Goal: Task Accomplishment & Management: Use online tool/utility

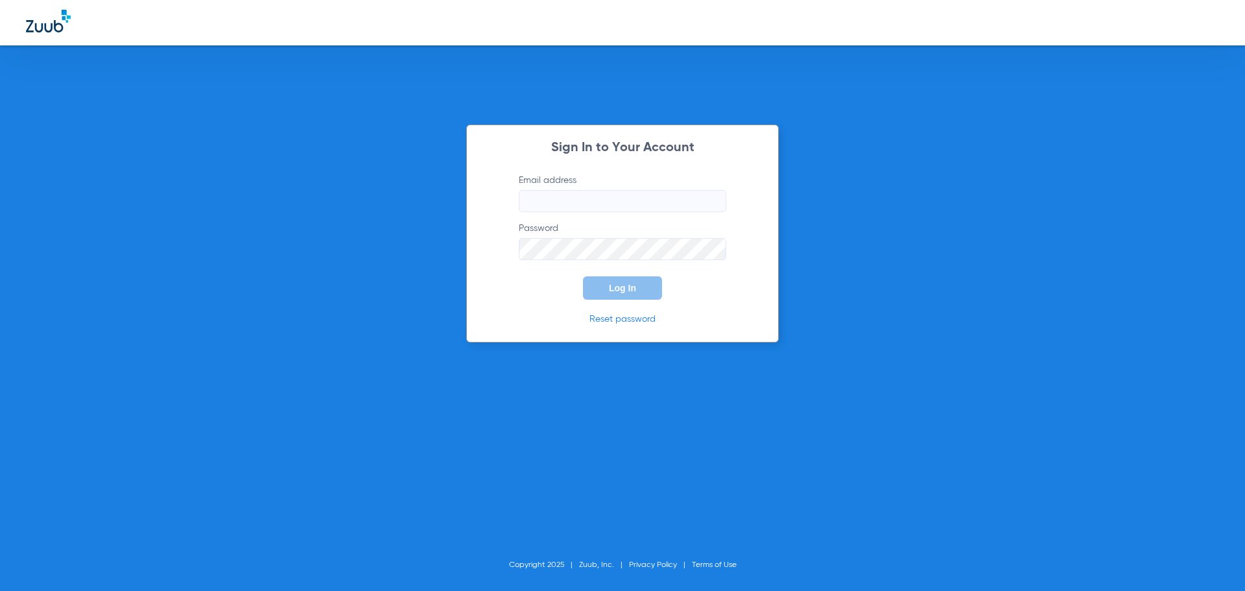
type input "arcadia-ps@risas.com"
click at [621, 289] on span "Log In" at bounding box center [622, 288] width 27 height 10
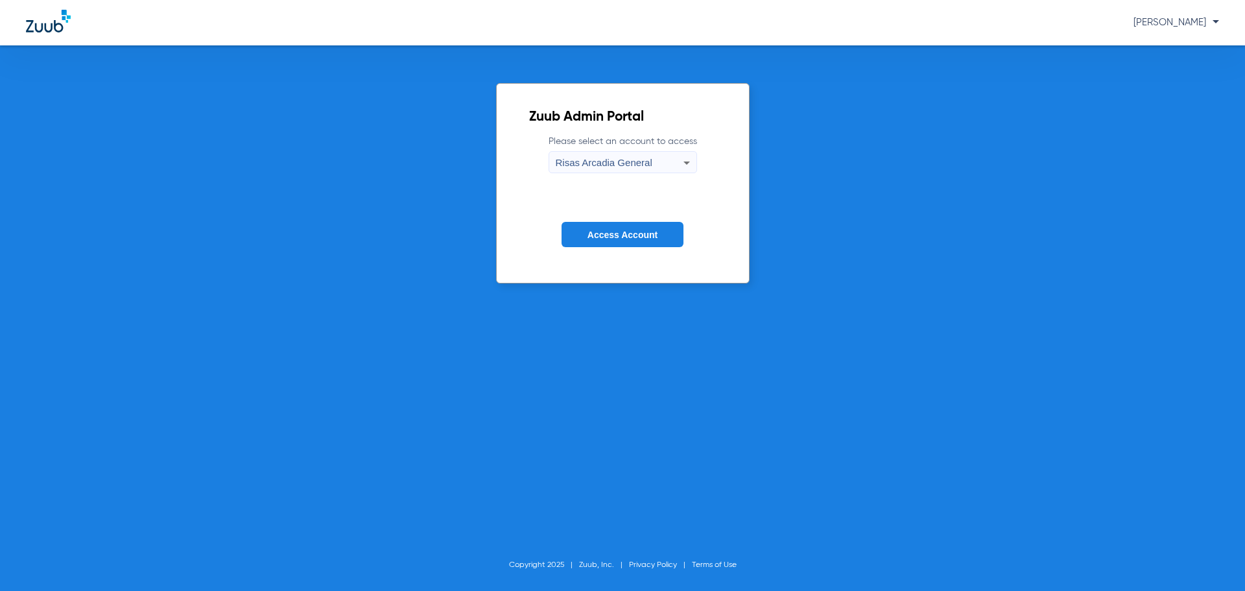
click at [607, 220] on form "Please select an account to access Risas Arcadia General Access Account" at bounding box center [622, 201] width 187 height 132
click at [606, 232] on span "Access Account" at bounding box center [622, 235] width 70 height 10
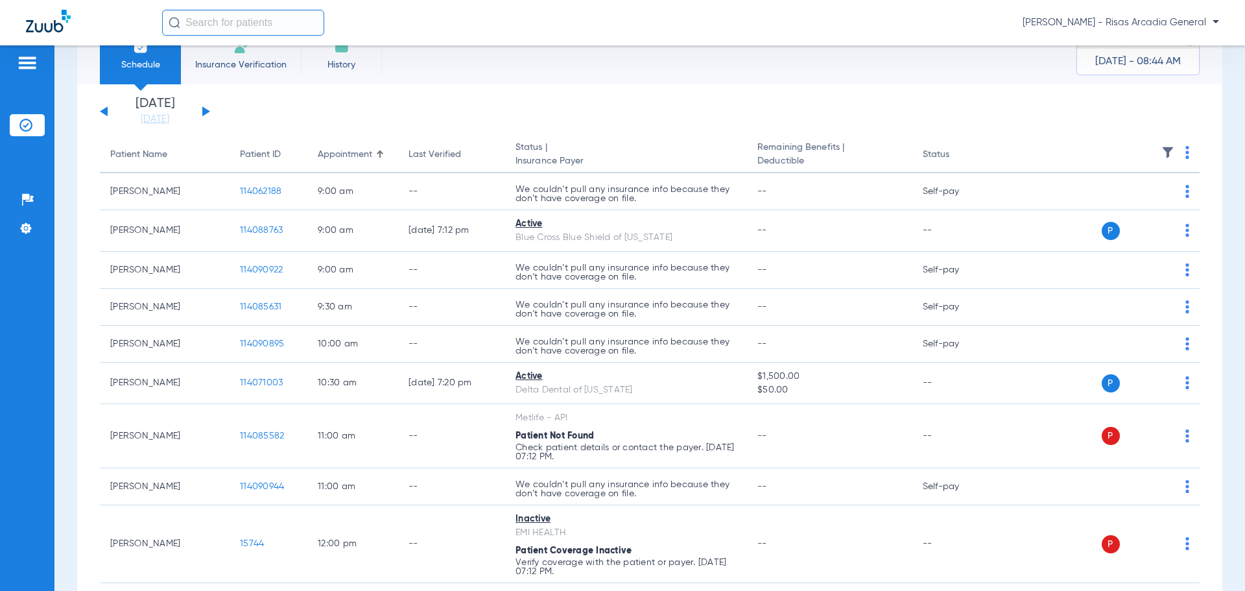
scroll to position [65, 0]
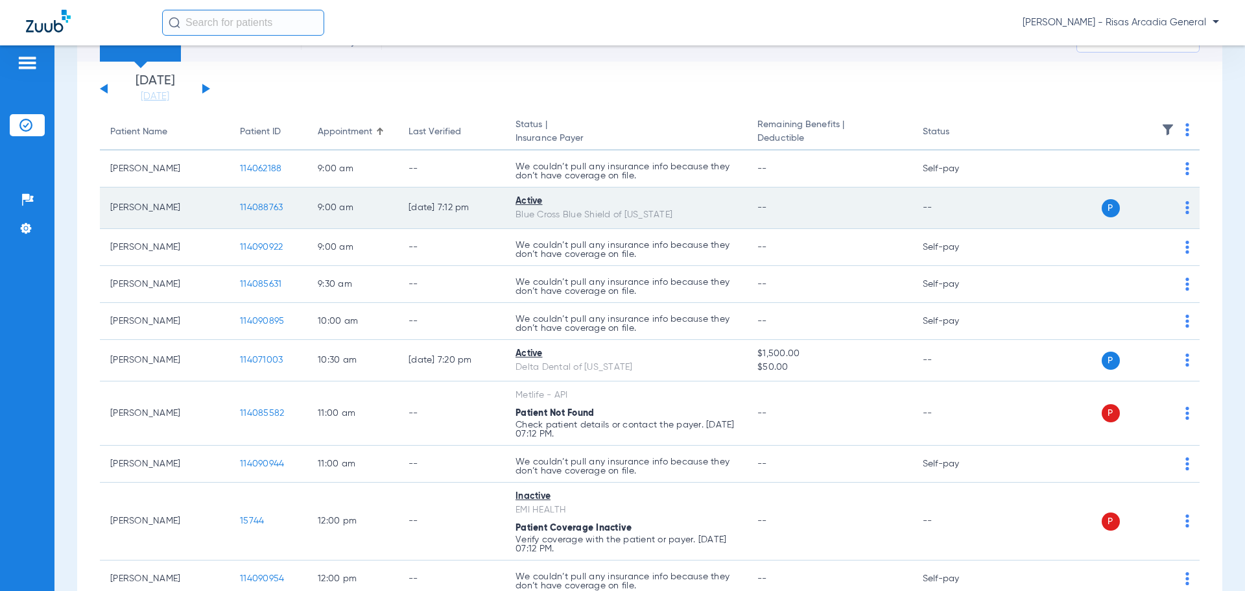
click at [536, 203] on div "Active" at bounding box center [625, 202] width 221 height 14
click at [260, 207] on span "114088763" at bounding box center [261, 207] width 43 height 9
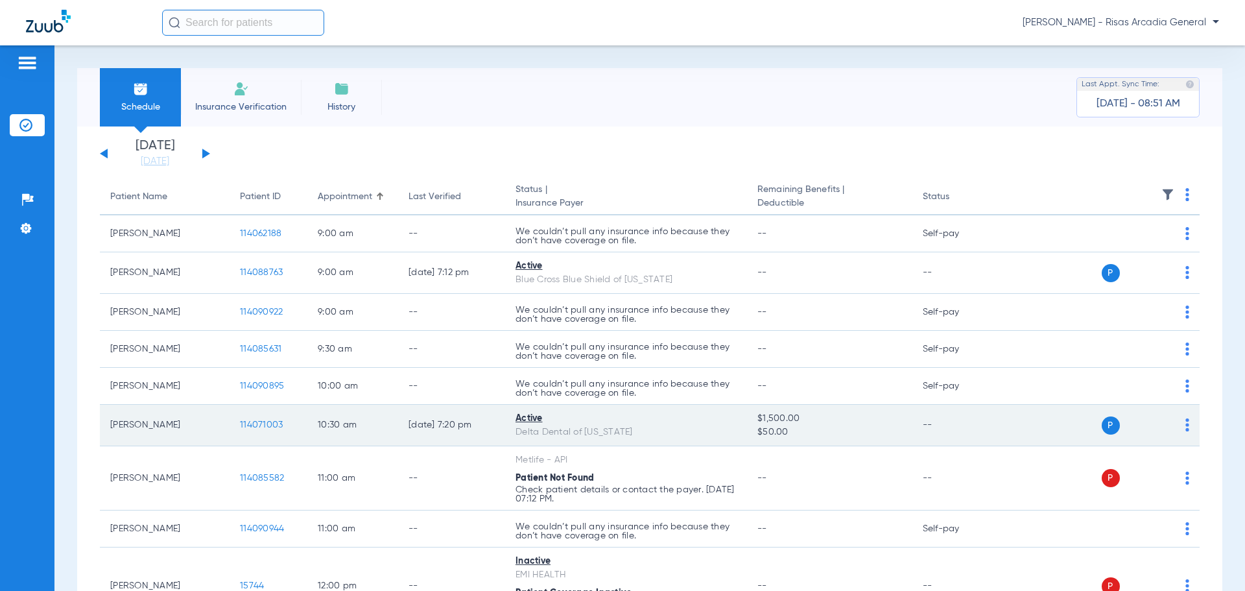
click at [256, 420] on span "114071003" at bounding box center [261, 424] width 43 height 9
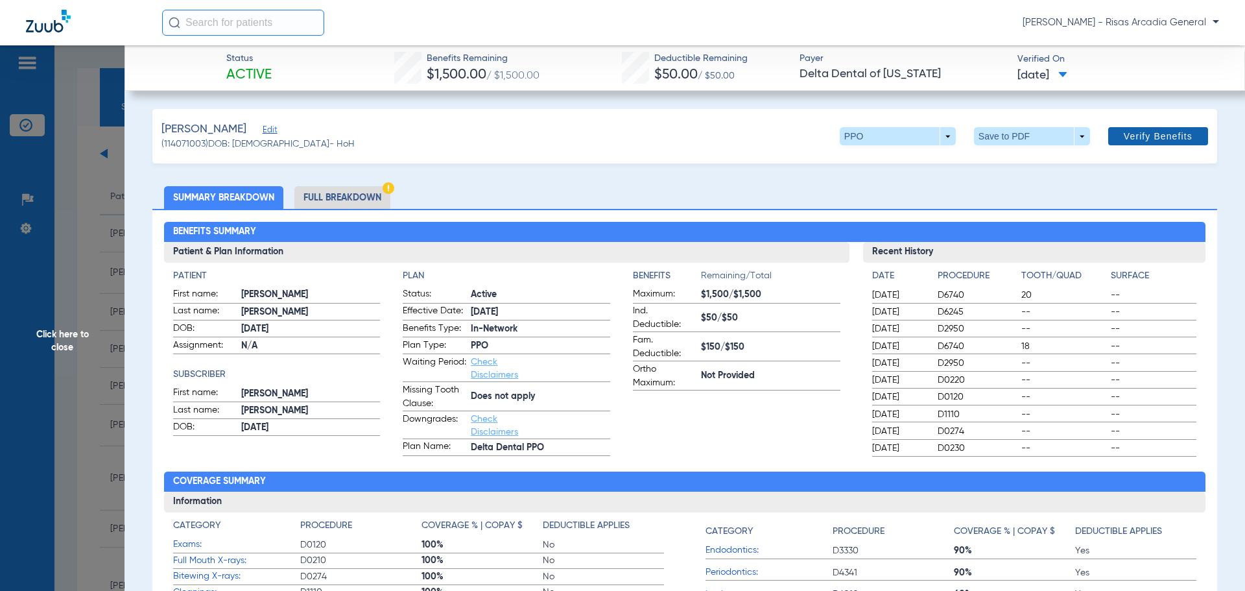
click at [1159, 129] on span at bounding box center [1158, 136] width 100 height 31
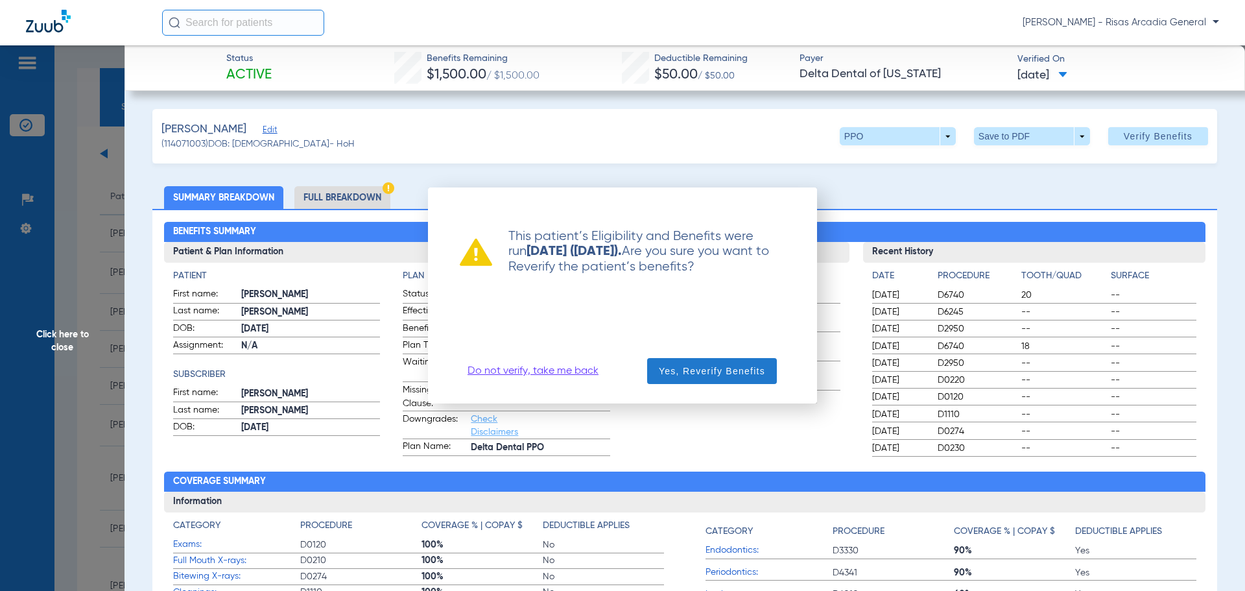
click at [737, 359] on span "button" at bounding box center [712, 370] width 130 height 31
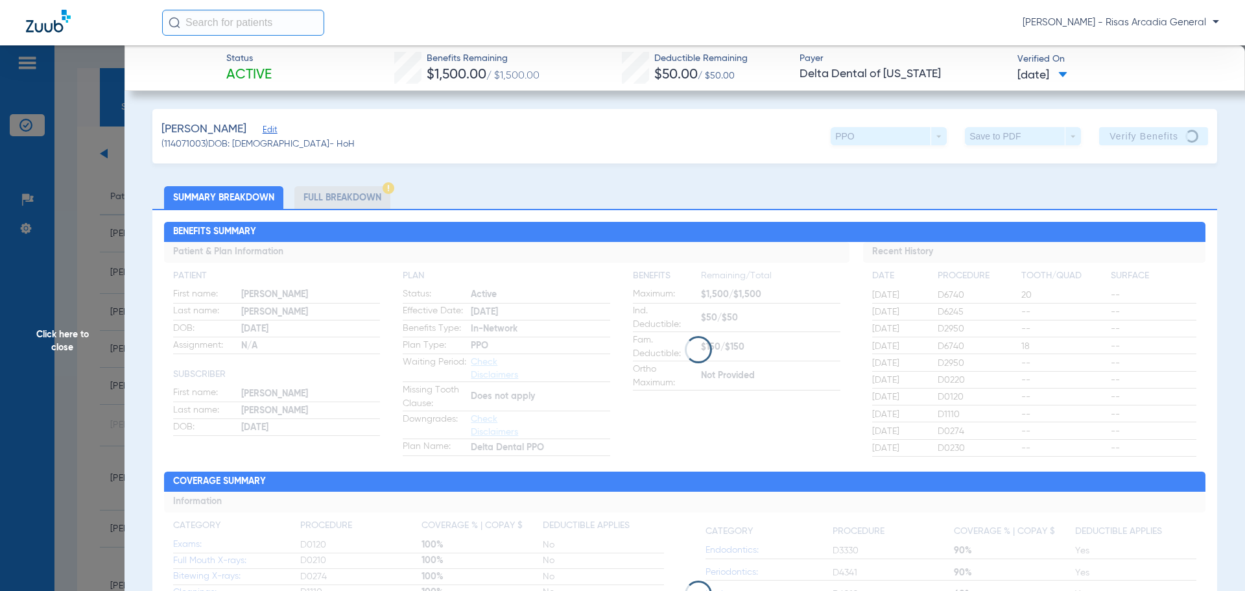
scroll to position [65, 0]
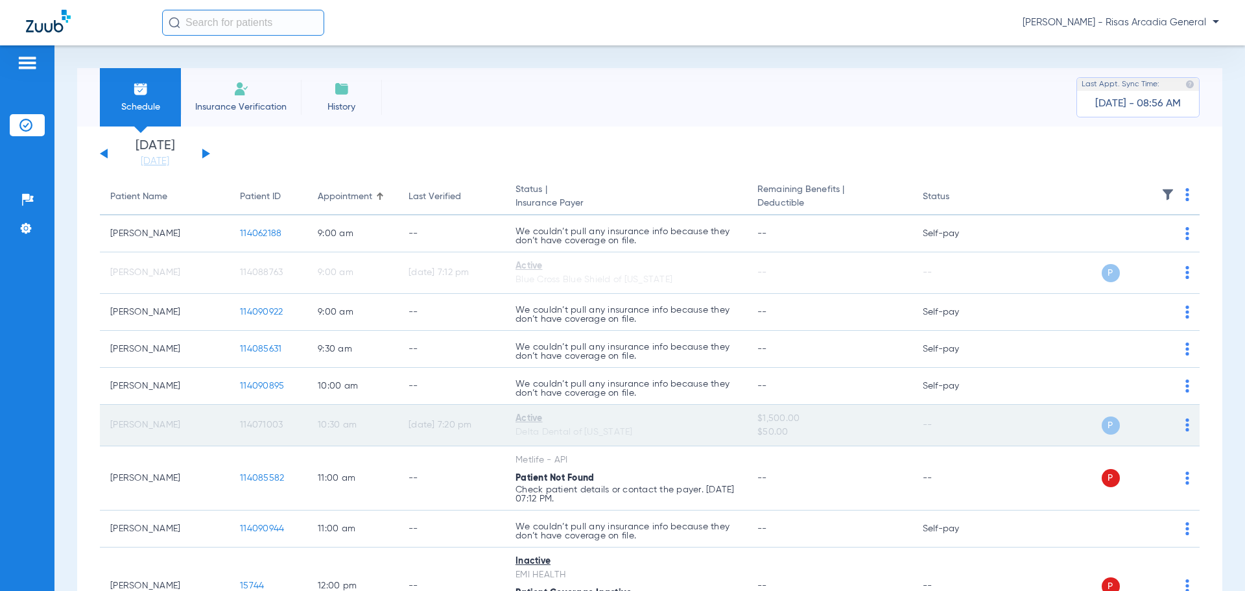
scroll to position [65, 0]
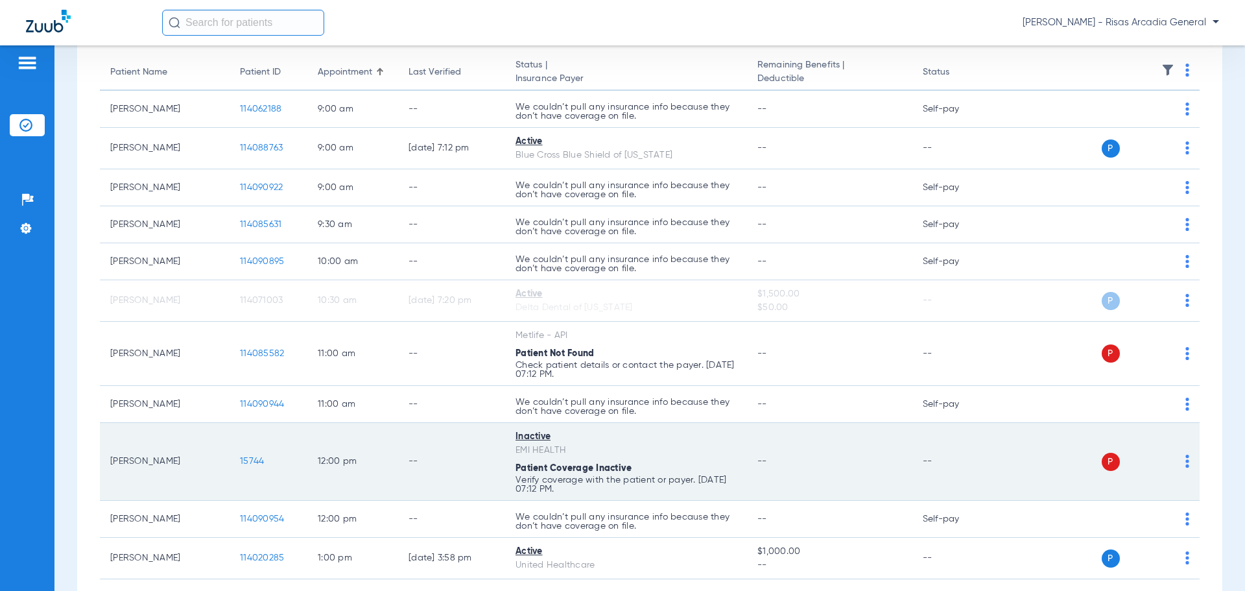
scroll to position [130, 0]
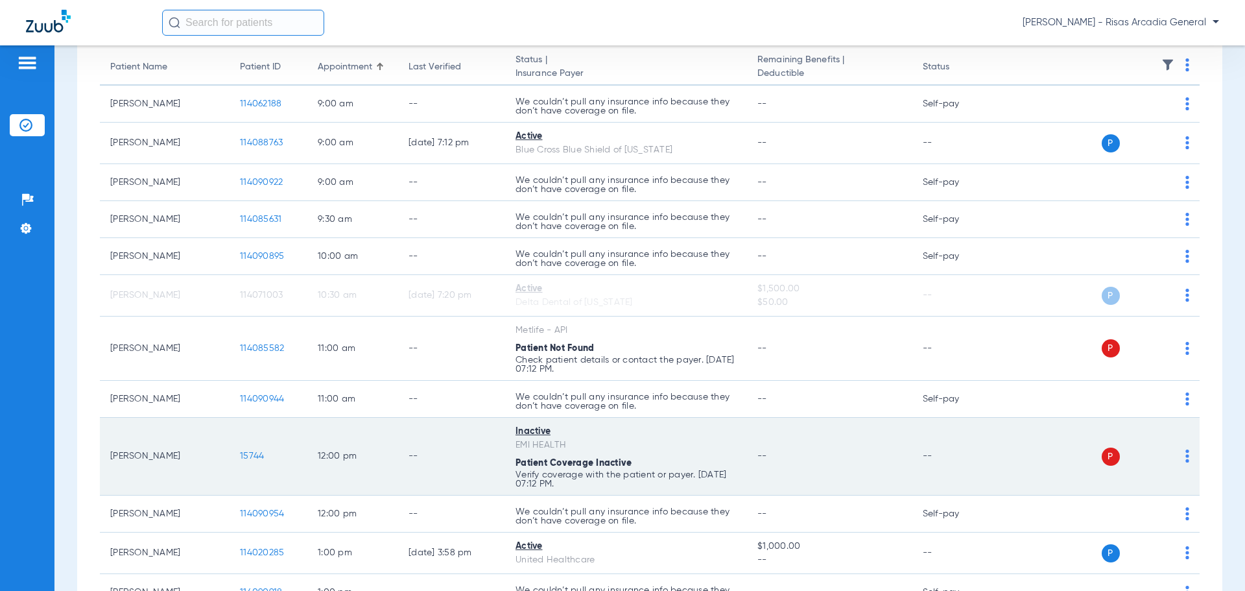
click at [249, 454] on span "15744" at bounding box center [252, 455] width 24 height 9
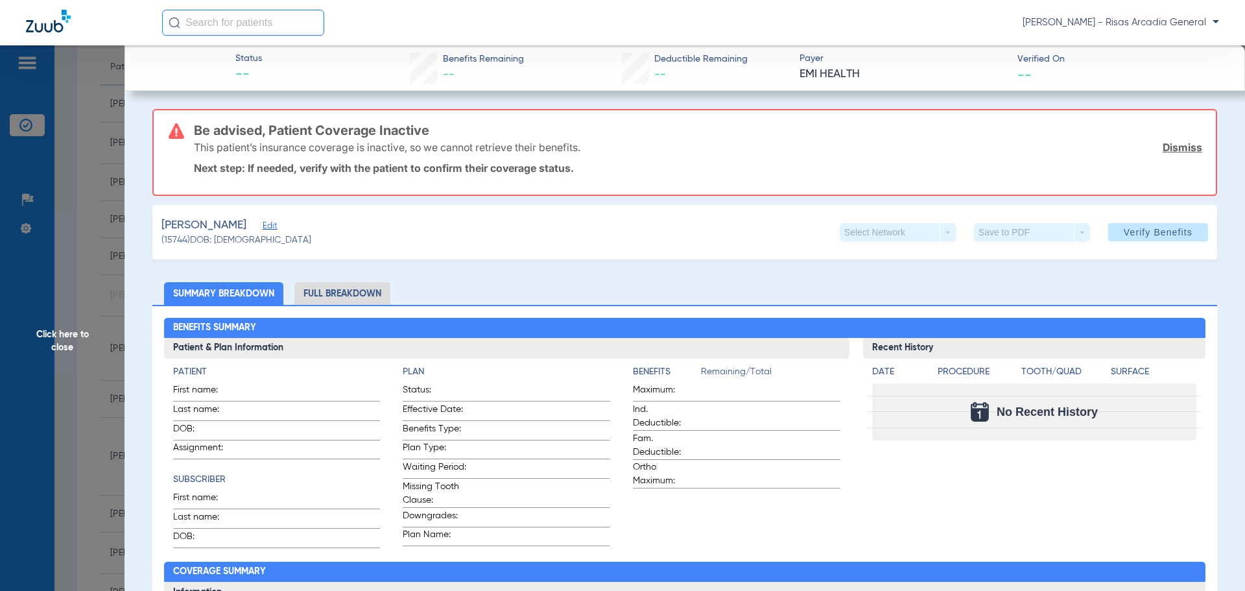
click at [77, 238] on span "Click here to close" at bounding box center [62, 340] width 124 height 591
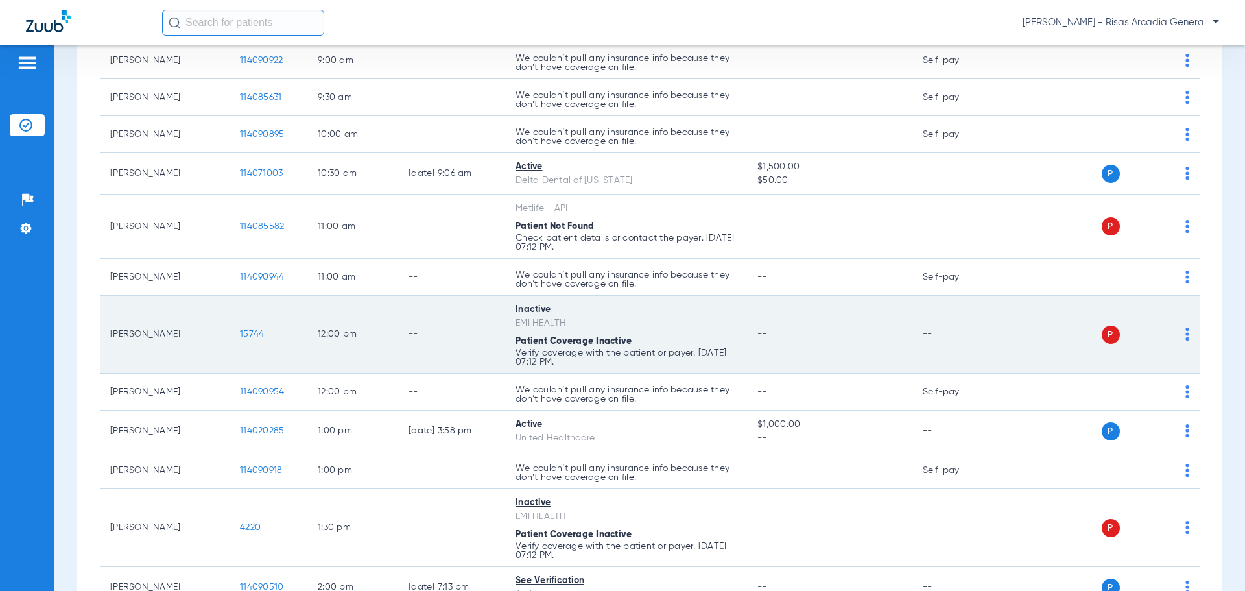
scroll to position [259, 0]
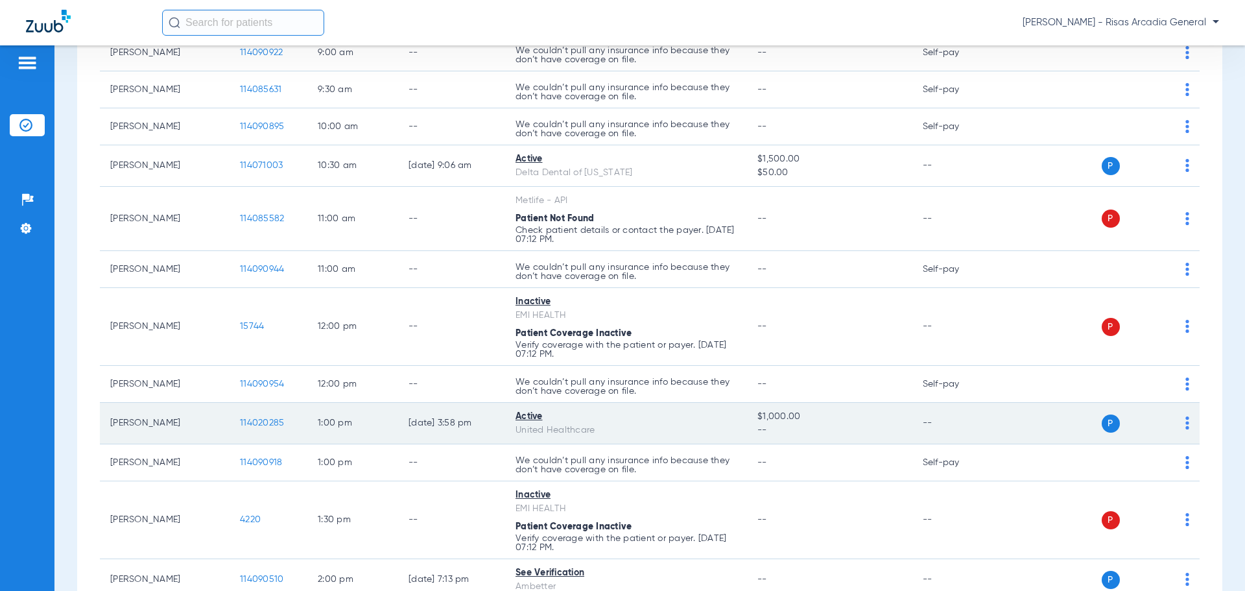
click at [265, 420] on span "114020285" at bounding box center [262, 422] width 44 height 9
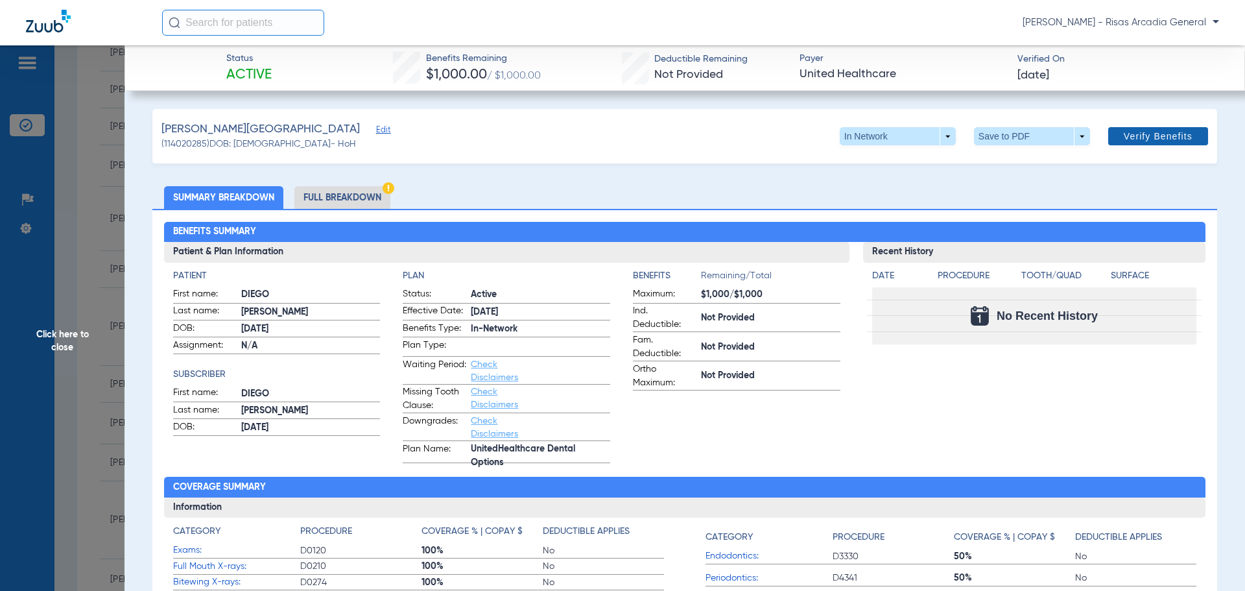
click at [1144, 134] on span "Verify Benefits" at bounding box center [1158, 136] width 69 height 10
click at [88, 440] on span "Click here to close" at bounding box center [62, 340] width 124 height 591
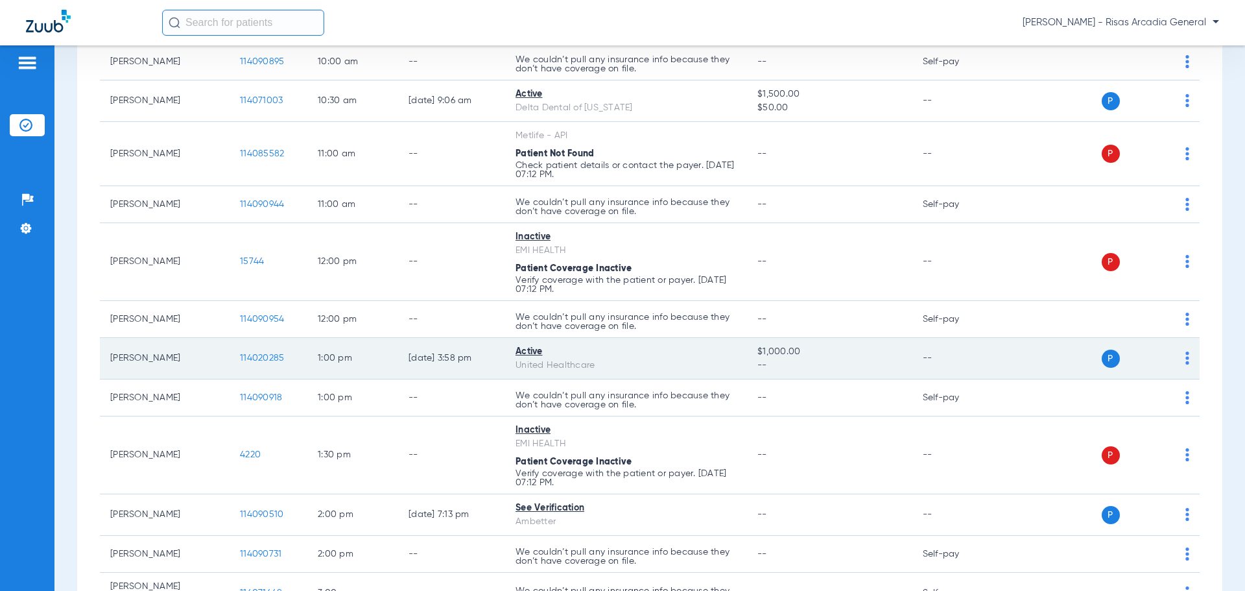
scroll to position [389, 0]
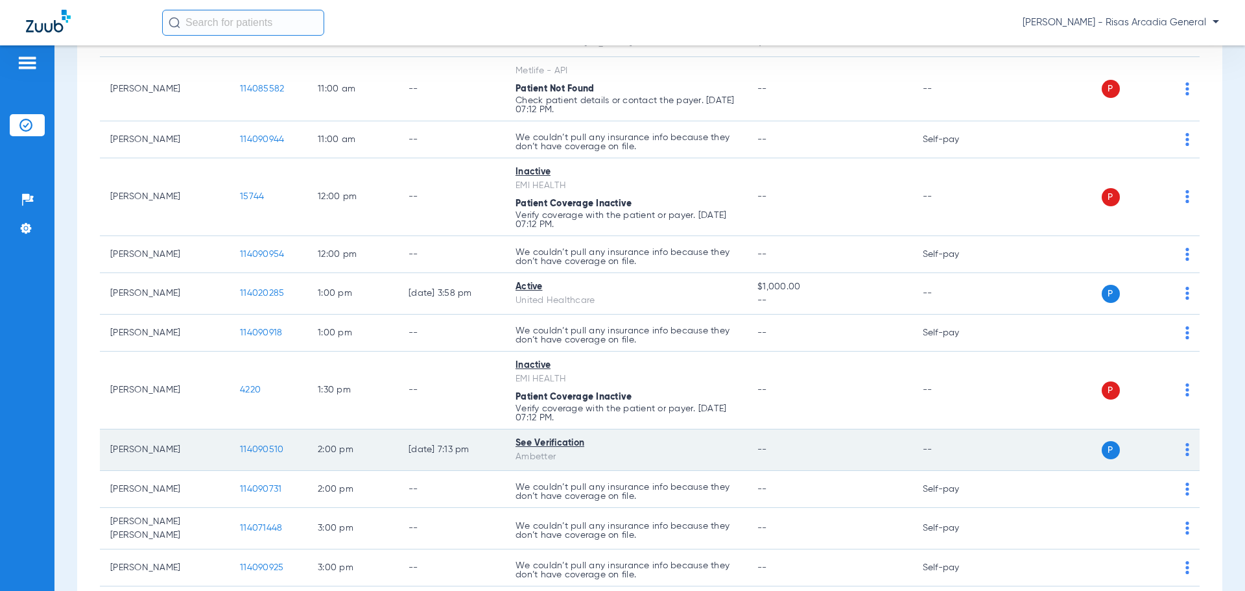
click at [252, 451] on span "114090510" at bounding box center [261, 449] width 43 height 9
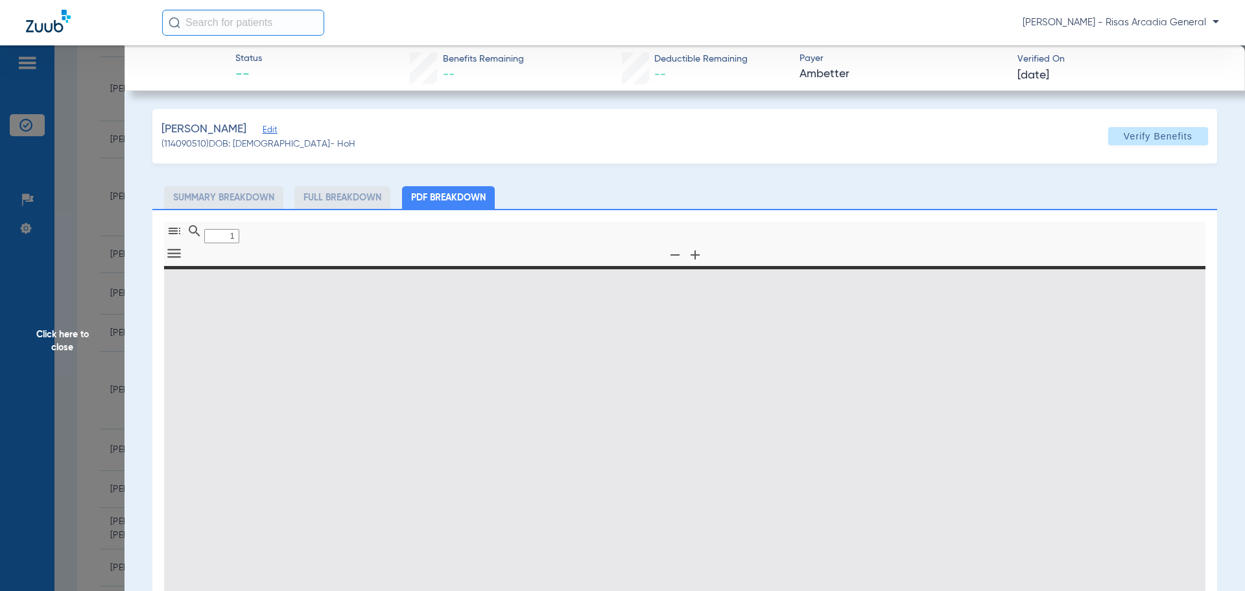
type input "0"
select select "page-width"
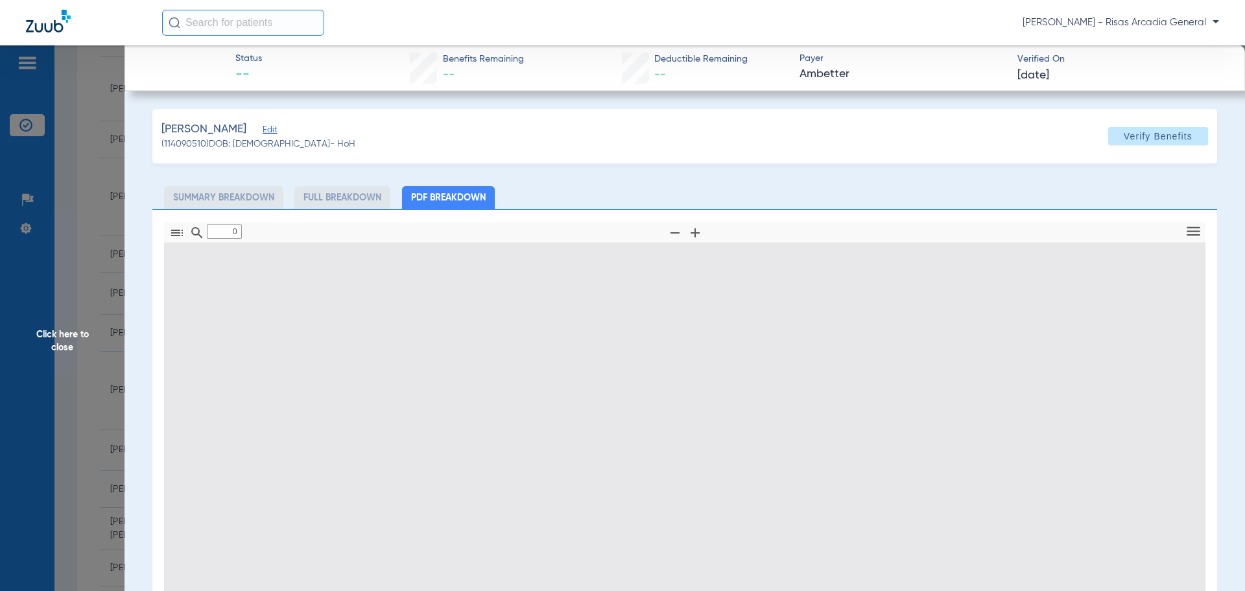
type input "1"
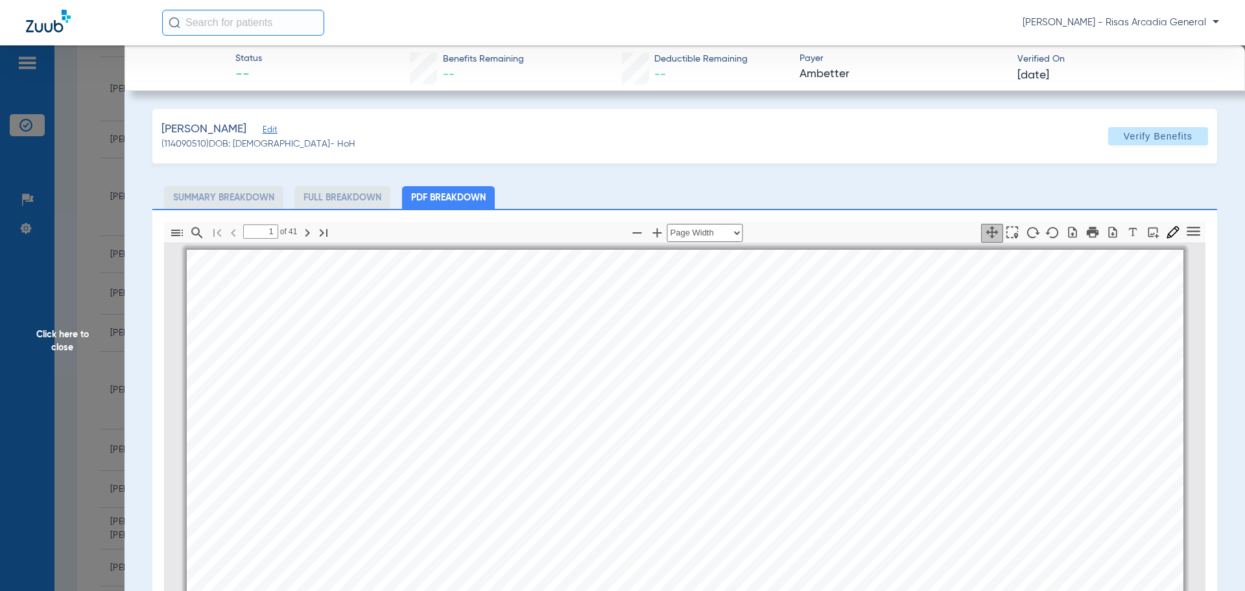
scroll to position [6, 0]
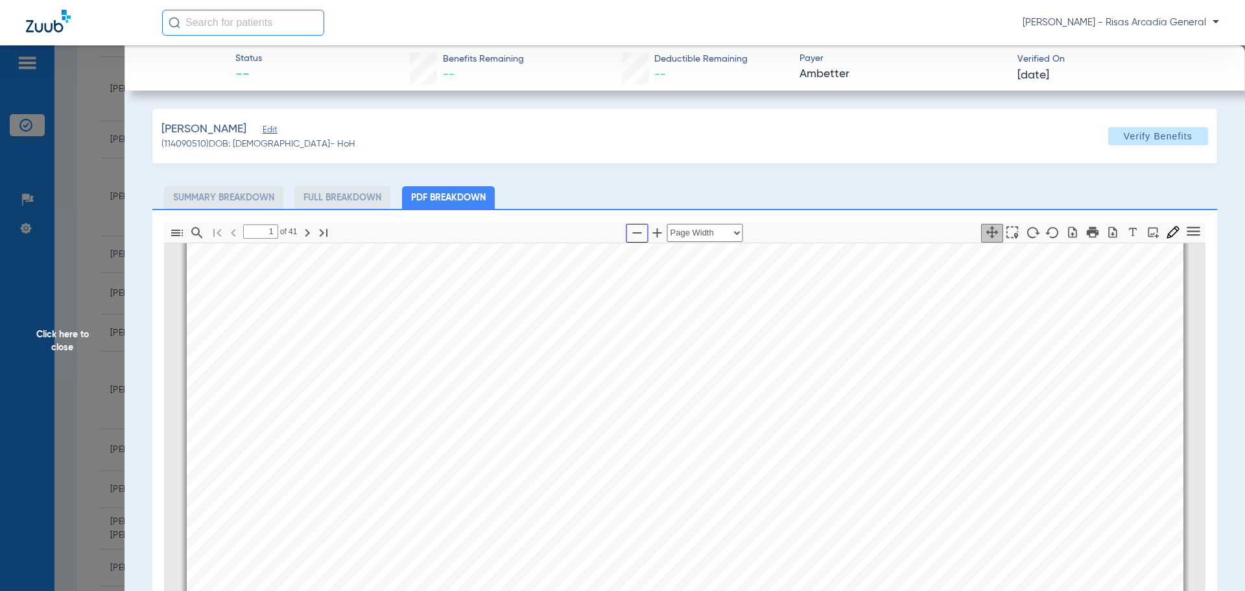
click at [630, 237] on icon "button" at bounding box center [638, 233] width 16 height 16
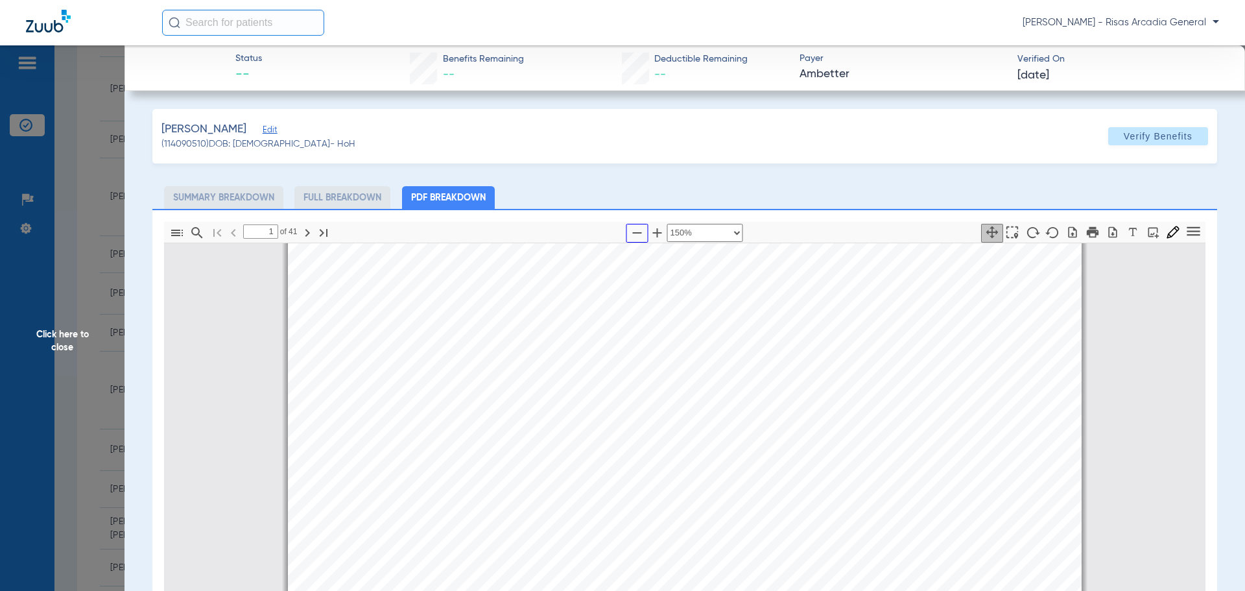
click at [630, 237] on icon "button" at bounding box center [638, 233] width 16 height 16
select select "custom"
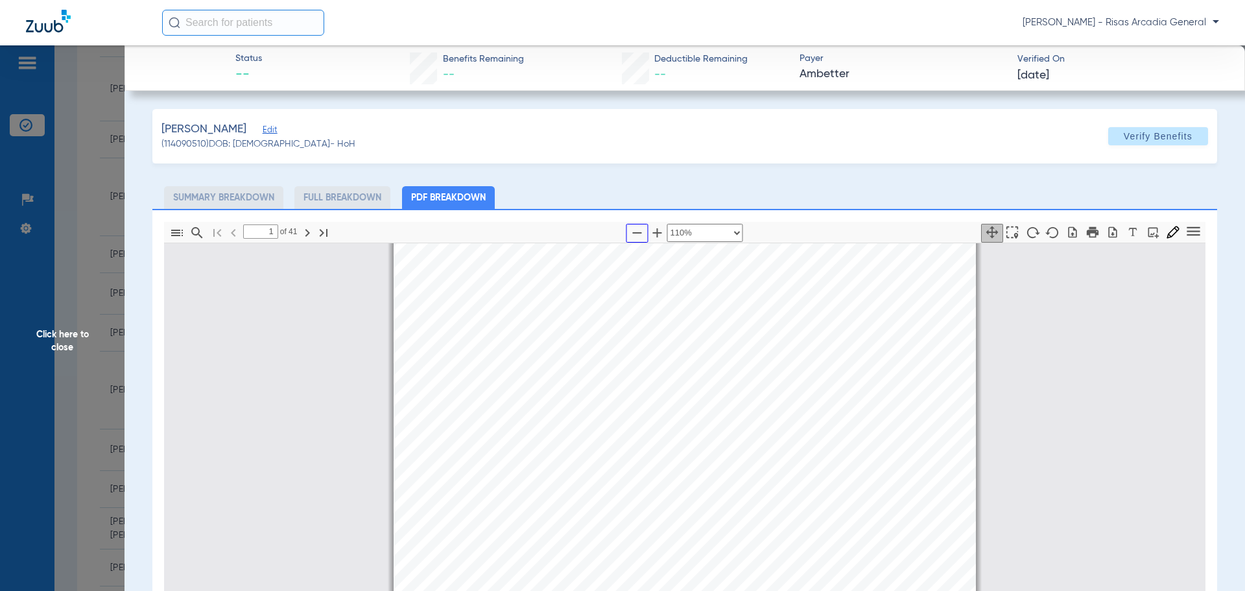
scroll to position [169, 0]
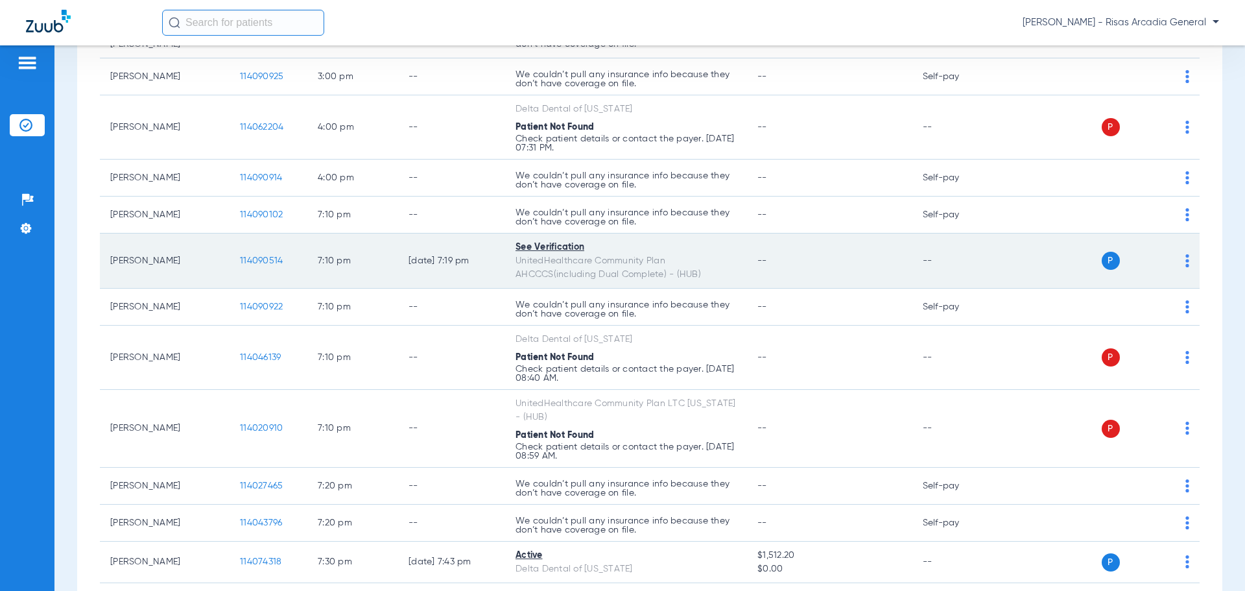
scroll to position [908, 0]
